Goal: Task Accomplishment & Management: Complete application form

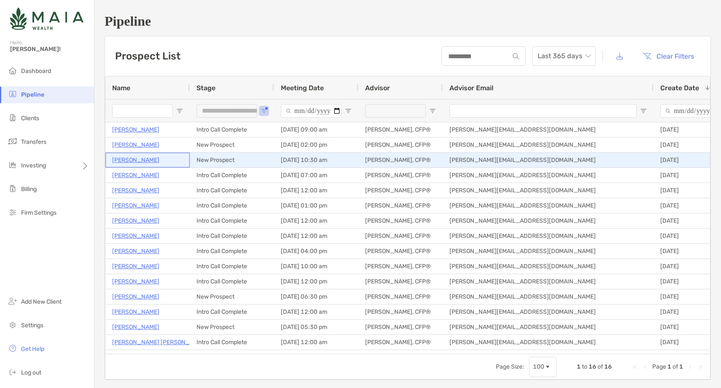
click at [136, 163] on p "[PERSON_NAME]" at bounding box center [135, 160] width 47 height 11
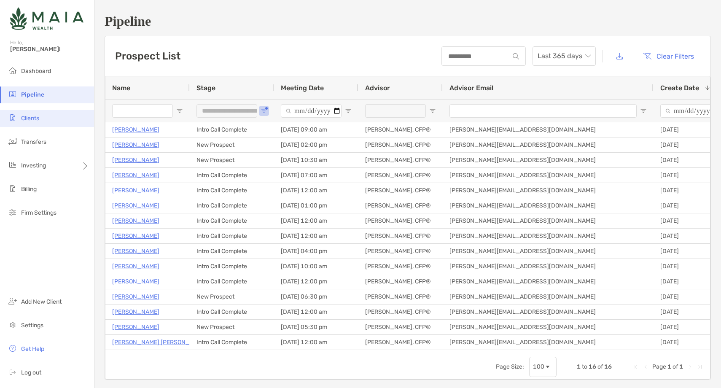
click at [56, 112] on li "Clients" at bounding box center [47, 118] width 94 height 17
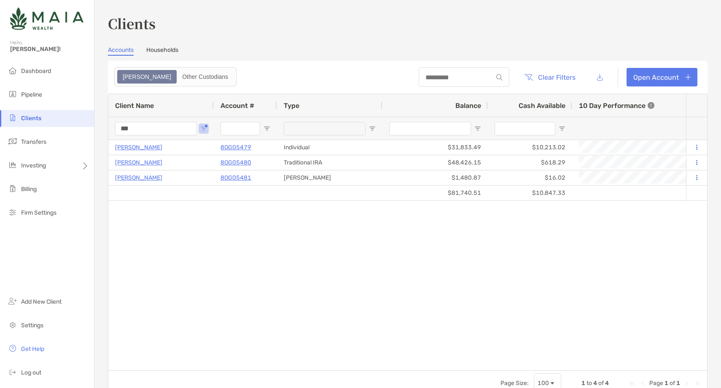
click at [126, 132] on input "***" at bounding box center [156, 128] width 82 height 13
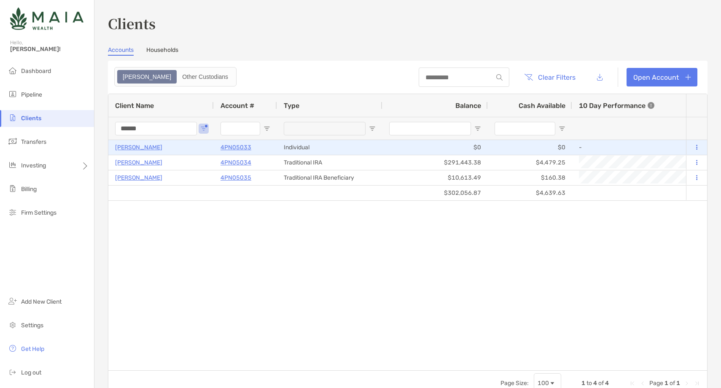
type input "******"
click at [239, 148] on p "4PN05033" at bounding box center [235, 147] width 31 height 11
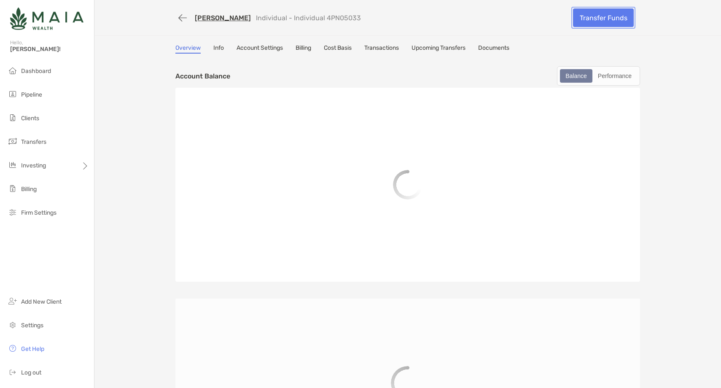
click at [619, 19] on link "Transfer Funds" at bounding box center [603, 17] width 61 height 19
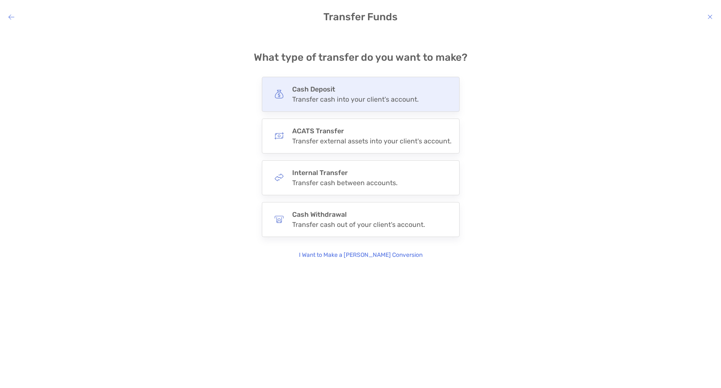
click at [344, 100] on div "Transfer cash into your client's account." at bounding box center [355, 99] width 126 height 8
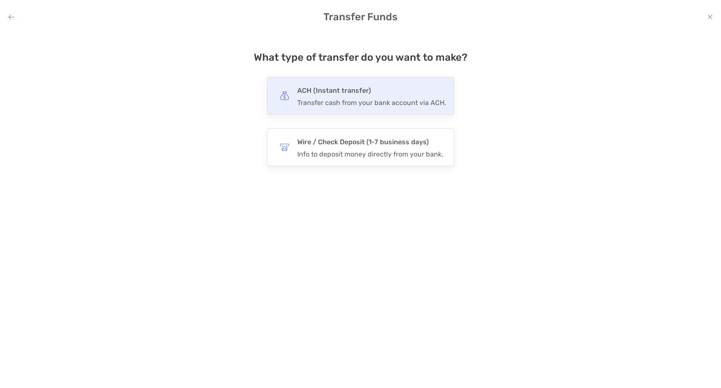
click at [340, 99] on div "Transfer cash from your bank account via ACH." at bounding box center [371, 103] width 149 height 8
click at [0, 0] on input "***" at bounding box center [0, 0] width 0 height 0
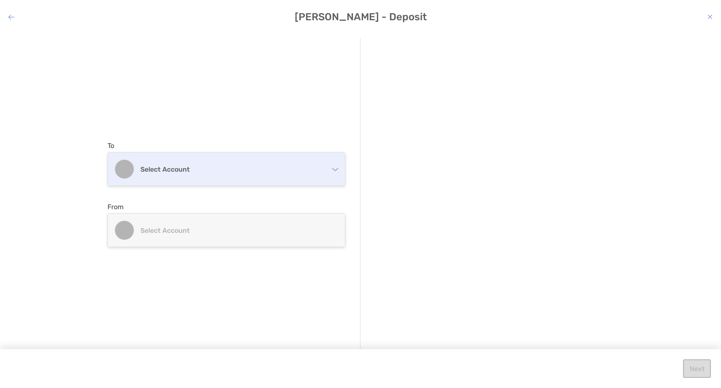
click at [205, 167] on h4 "Select account" at bounding box center [231, 169] width 182 height 8
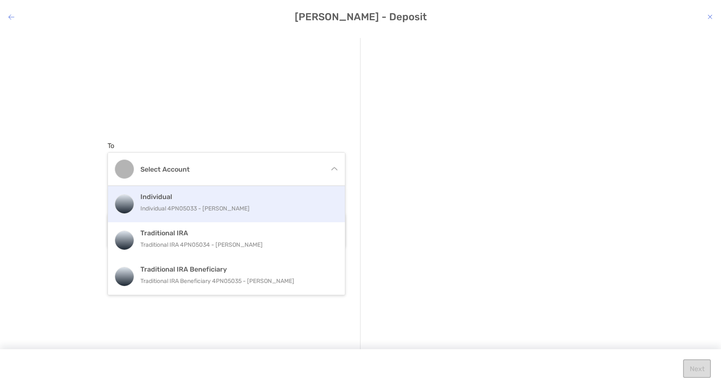
click at [188, 208] on p "Individual 4PN05033 - Denise Petski" at bounding box center [235, 208] width 190 height 11
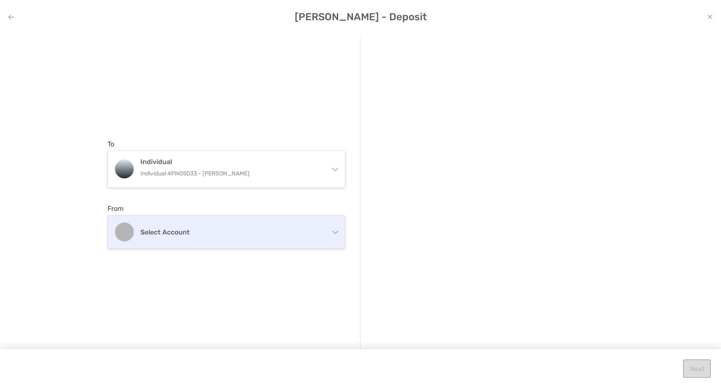
click at [169, 229] on h4 "Select account" at bounding box center [231, 232] width 182 height 8
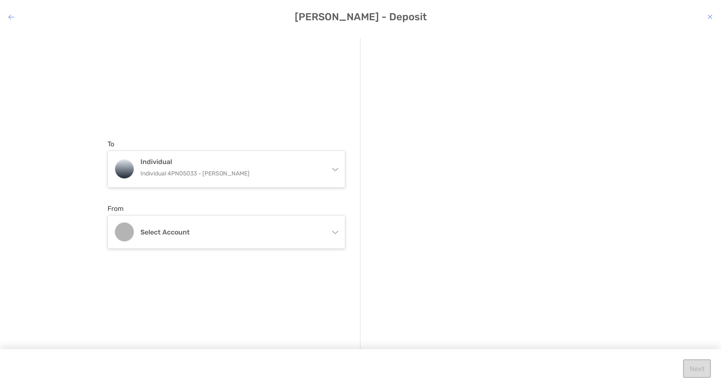
click at [11, 15] on icon "modal" at bounding box center [11, 16] width 6 height 7
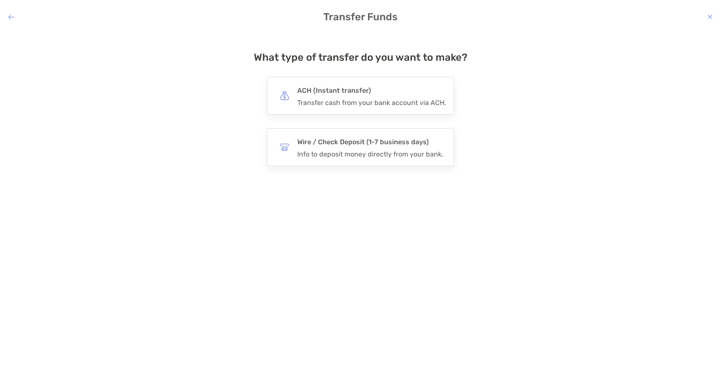
click at [11, 15] on icon "modal" at bounding box center [11, 16] width 6 height 7
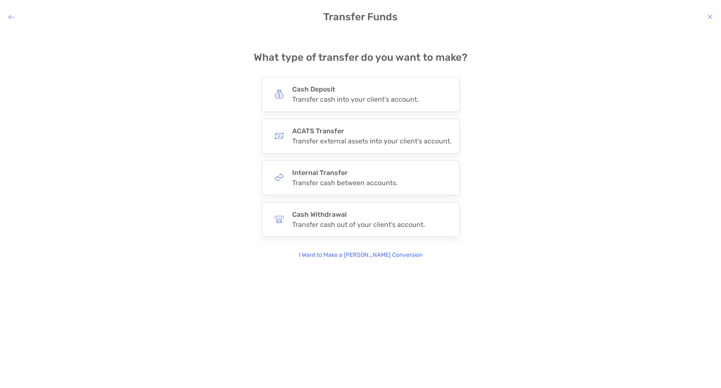
click at [11, 15] on icon "modal" at bounding box center [11, 16] width 6 height 7
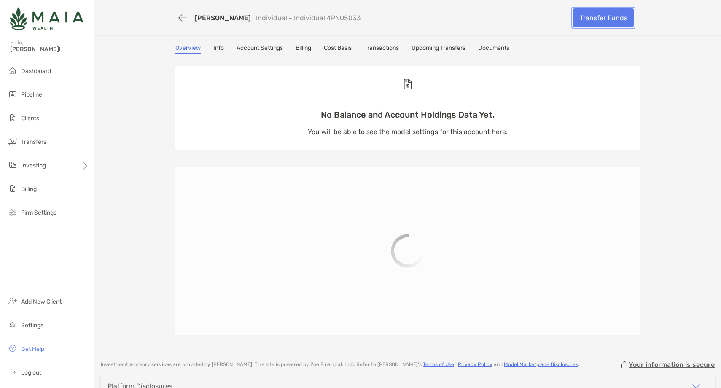
click at [606, 21] on link "Transfer Funds" at bounding box center [603, 17] width 61 height 19
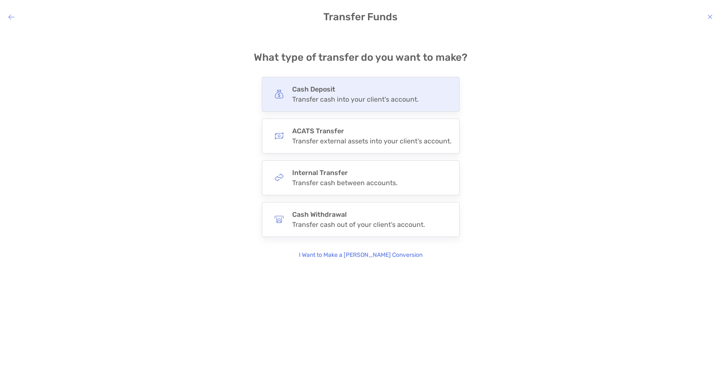
click at [361, 98] on div "Transfer cash into your client's account." at bounding box center [355, 99] width 126 height 8
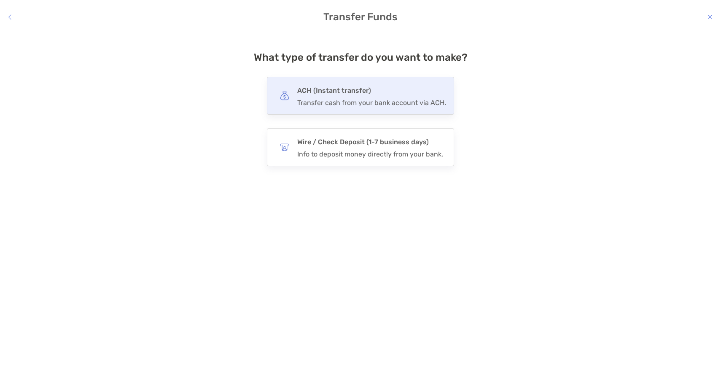
click at [356, 94] on h4 "ACH (Instant transfer)" at bounding box center [371, 91] width 149 height 12
click at [0, 0] on input "***" at bounding box center [0, 0] width 0 height 0
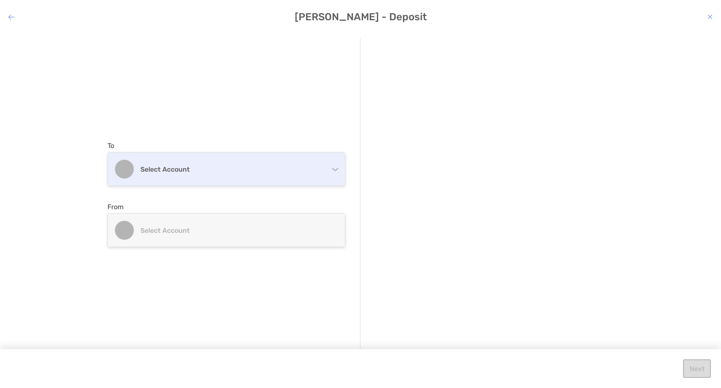
click at [204, 166] on h4 "Select account" at bounding box center [231, 169] width 182 height 8
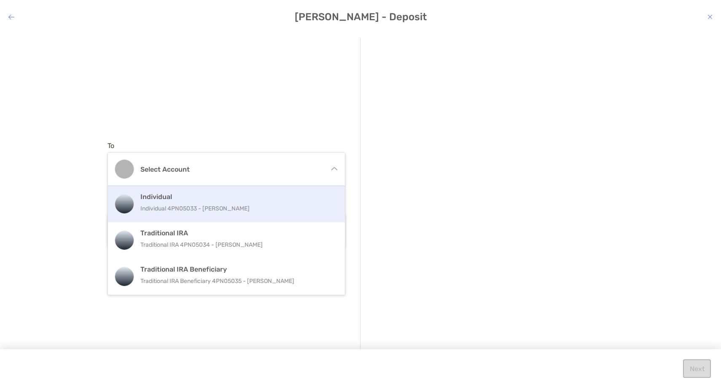
click at [230, 202] on div "Individual Individual 4PN05033 - Denise Petski" at bounding box center [235, 204] width 190 height 23
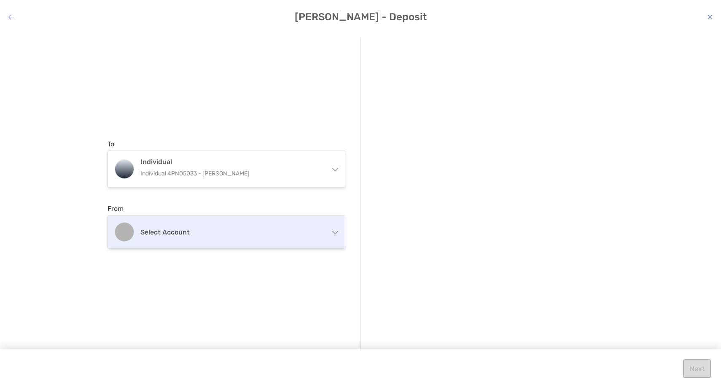
click at [212, 235] on h4 "Select account" at bounding box center [231, 232] width 182 height 8
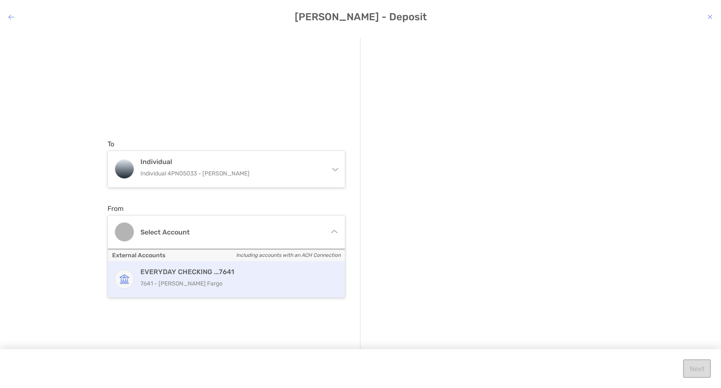
click at [185, 288] on p "7641 - Wells Fargo" at bounding box center [235, 283] width 190 height 11
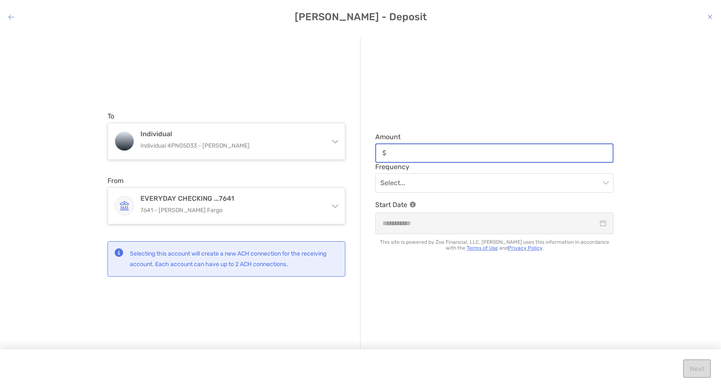
click at [412, 153] on input "Amount" at bounding box center [500, 152] width 223 height 7
click at [395, 155] on input "Amount" at bounding box center [500, 152] width 223 height 7
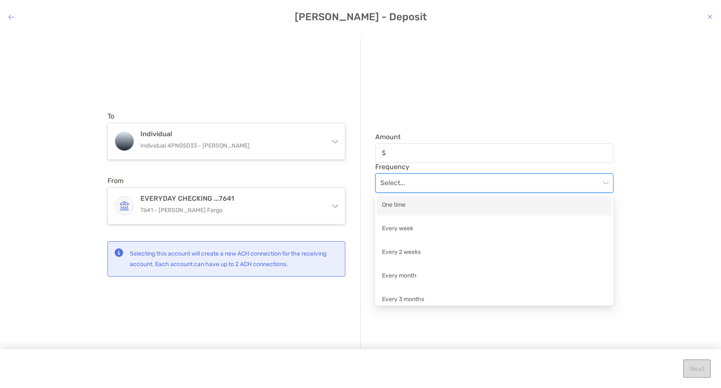
click at [397, 183] on input "modal" at bounding box center [490, 183] width 220 height 19
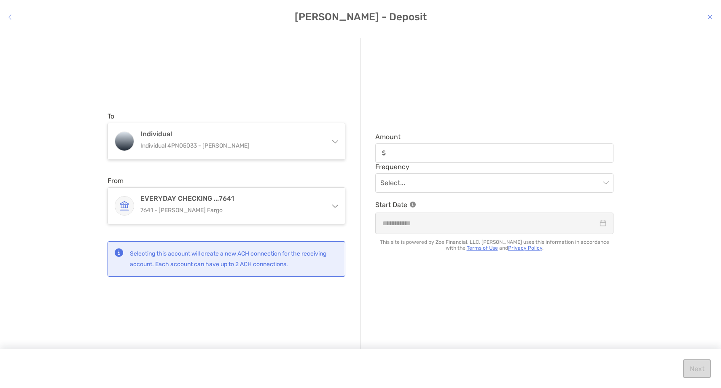
click at [440, 98] on div "Amount Frequency Select... Start Date This site is powered by Zoe Financial, LL…" at bounding box center [486, 194] width 253 height 313
click at [419, 150] on input "Amount" at bounding box center [500, 152] width 223 height 7
click at [538, 186] on input "modal" at bounding box center [490, 183] width 220 height 19
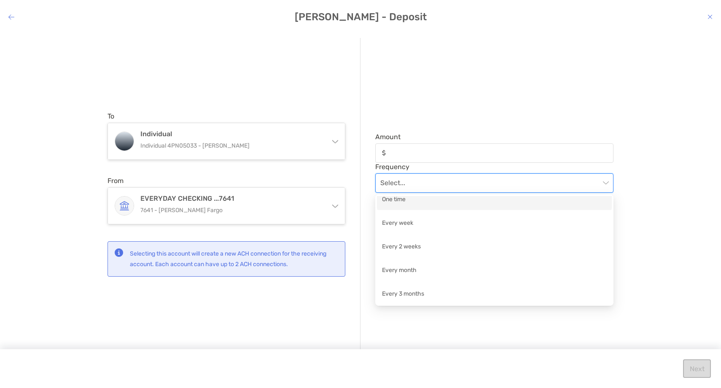
scroll to position [4, 0]
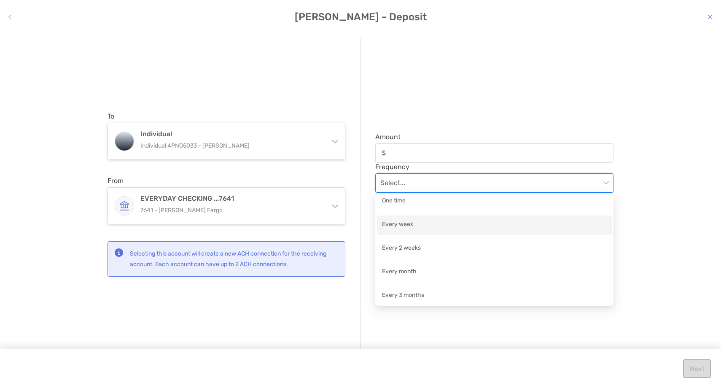
click at [403, 227] on div "Every week" at bounding box center [494, 225] width 225 height 11
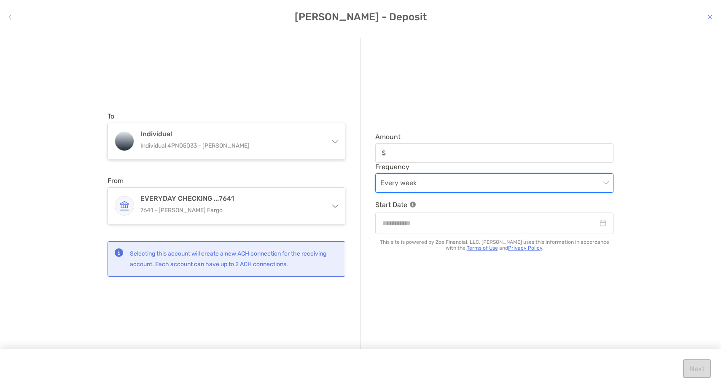
click at [429, 187] on span "Every week" at bounding box center [494, 183] width 228 height 19
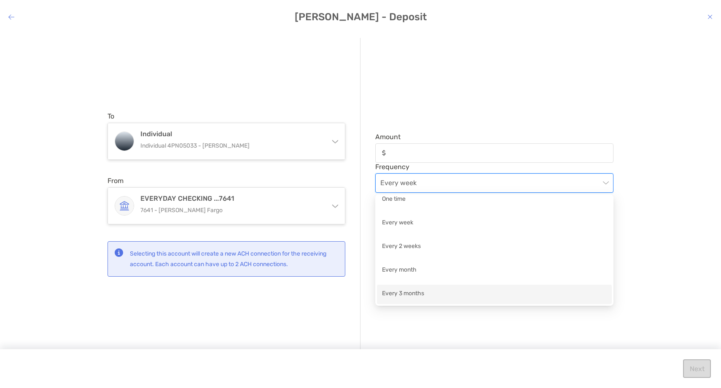
scroll to position [4, 0]
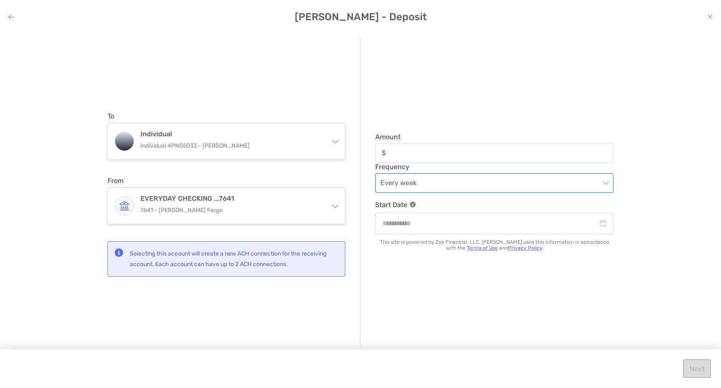
click at [709, 21] on div "modal" at bounding box center [709, 17] width 5 height 8
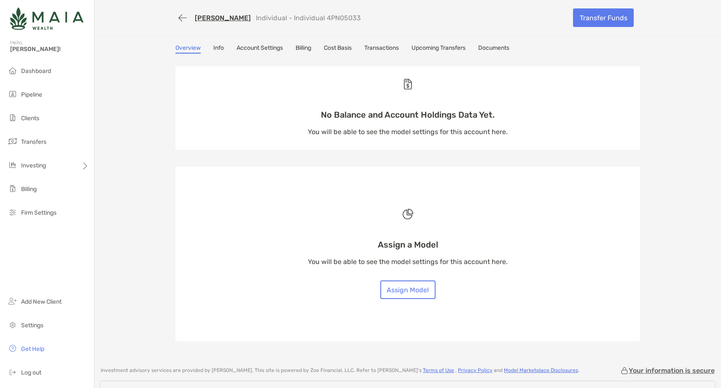
click at [214, 16] on link "Denise Petski" at bounding box center [223, 18] width 56 height 8
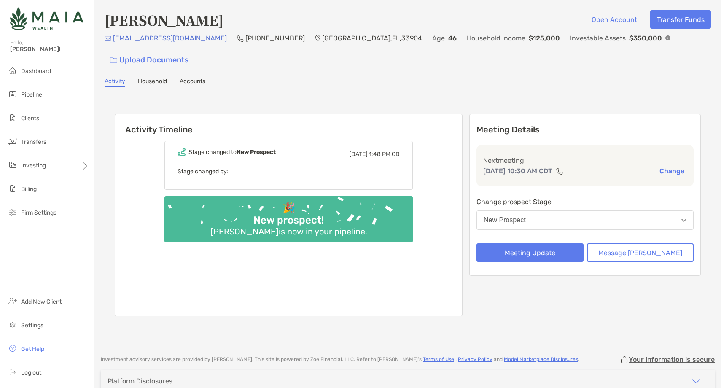
click at [582, 43] on div "Investable Assets $350,000" at bounding box center [620, 38] width 100 height 11
click at [170, 24] on h4 "[PERSON_NAME]" at bounding box center [164, 19] width 119 height 19
copy h4 "[PERSON_NAME]"
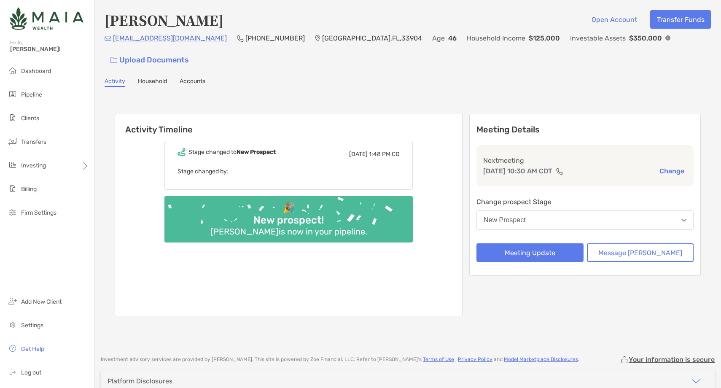
click at [528, 43] on p "$125,000" at bounding box center [543, 38] width 31 height 11
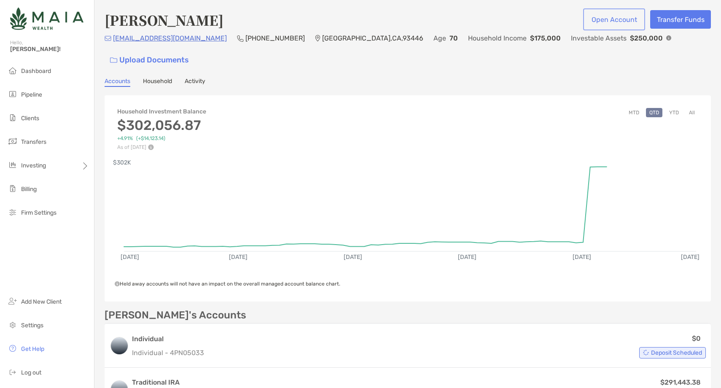
click at [629, 20] on button "Open Account" at bounding box center [614, 19] width 59 height 19
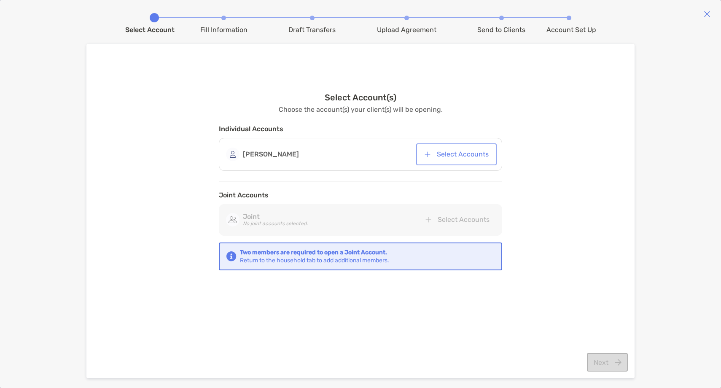
click at [468, 150] on button "Select Accounts" at bounding box center [456, 154] width 77 height 19
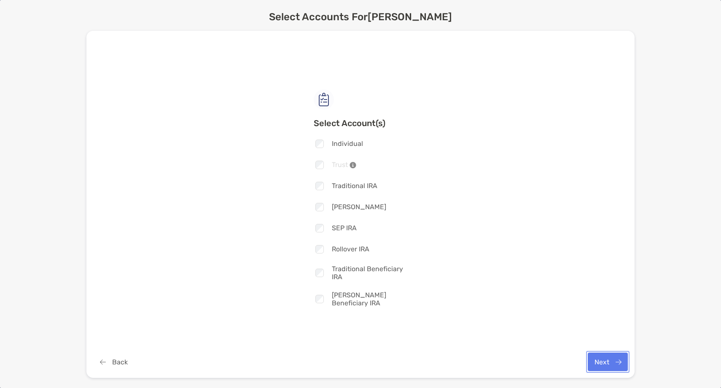
click at [603, 362] on button "Next" at bounding box center [607, 361] width 40 height 19
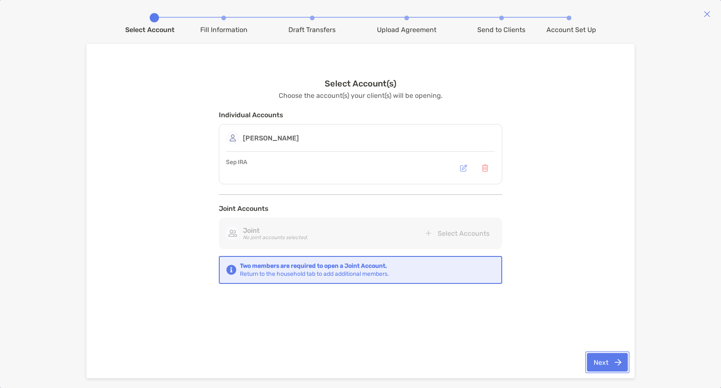
click at [603, 363] on button "Next" at bounding box center [607, 362] width 41 height 19
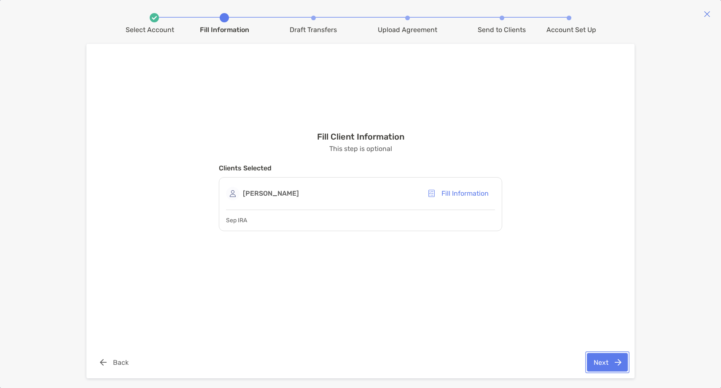
click at [613, 366] on button "Next" at bounding box center [607, 362] width 41 height 19
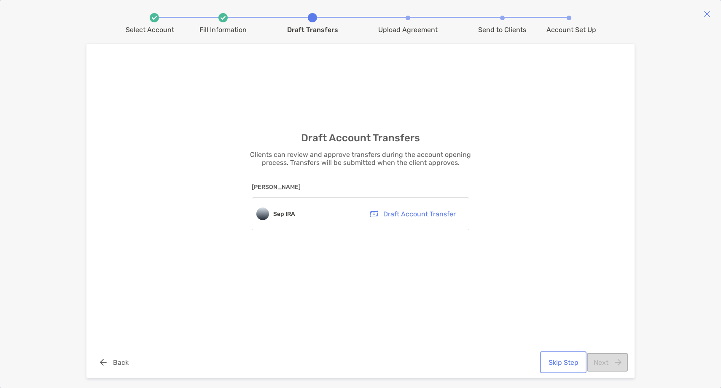
click at [554, 363] on button "Skip Step" at bounding box center [563, 362] width 43 height 19
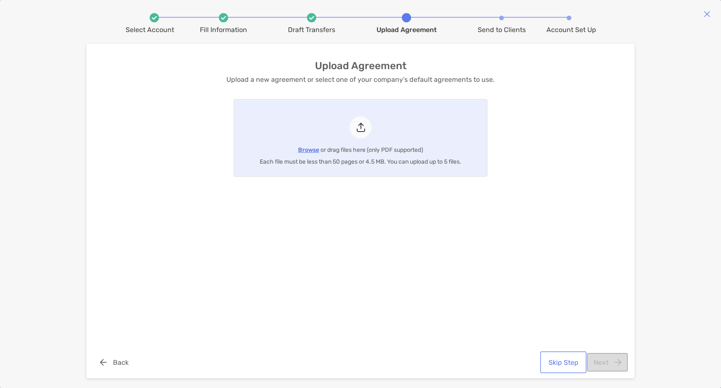
click at [565, 361] on button "Skip Step" at bounding box center [563, 362] width 43 height 19
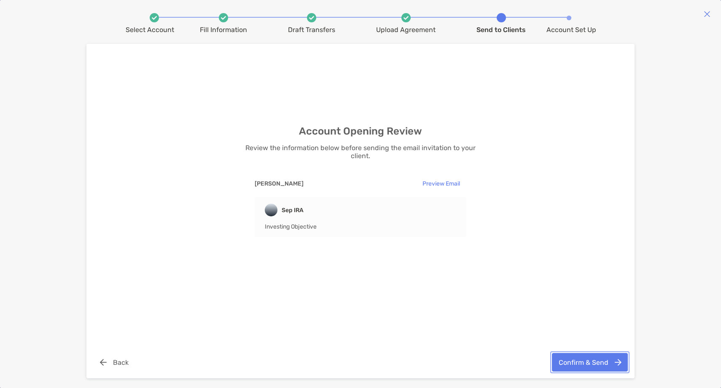
click at [592, 363] on button "Confirm & Send" at bounding box center [590, 362] width 76 height 19
